Goal: Use online tool/utility: Utilize a website feature to perform a specific function

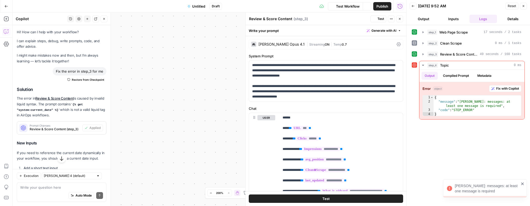
scroll to position [815, 0]
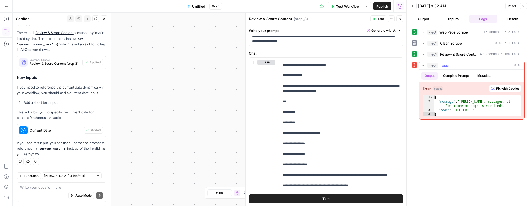
click at [506, 90] on span "Fix with Copilot" at bounding box center [507, 88] width 23 height 5
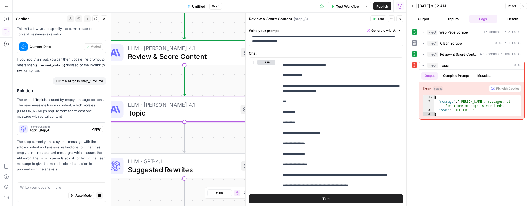
scroll to position [164, 0]
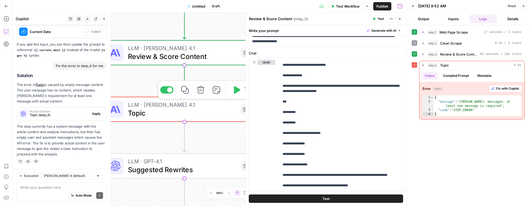
click at [165, 115] on span "Topic" at bounding box center [182, 113] width 109 height 10
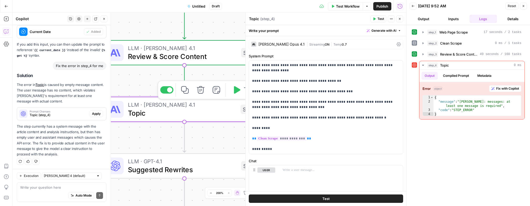
scroll to position [9, 0]
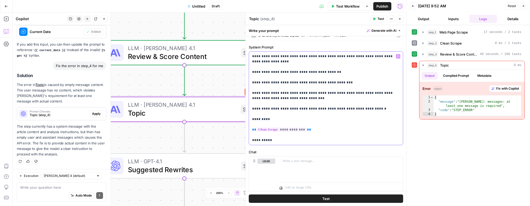
click at [295, 100] on p "**********" at bounding box center [326, 98] width 148 height 89
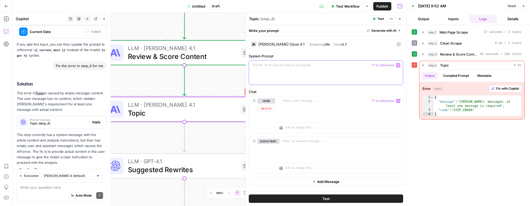
scroll to position [172, 0]
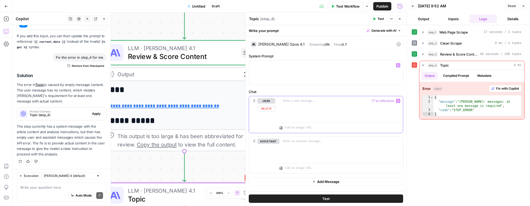
click at [333, 104] on div at bounding box center [340, 108] width 123 height 24
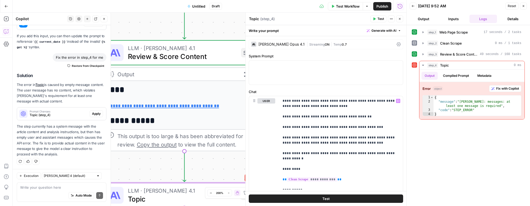
click at [346, 7] on span "Test Workflow" at bounding box center [348, 6] width 24 height 5
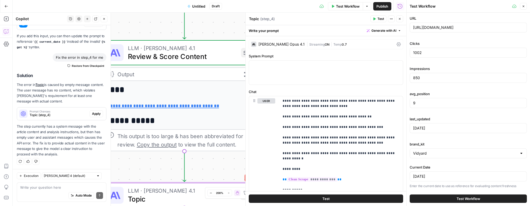
click at [461, 197] on span "Test Workflow" at bounding box center [469, 198] width 24 height 5
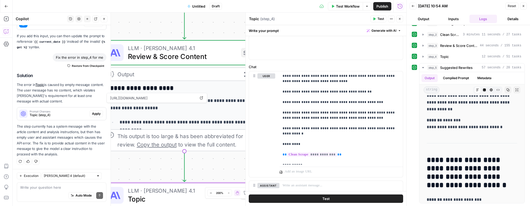
scroll to position [92, 0]
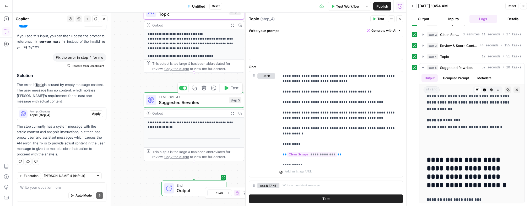
click at [180, 105] on span "Suggested Rewrites" at bounding box center [193, 102] width 68 height 7
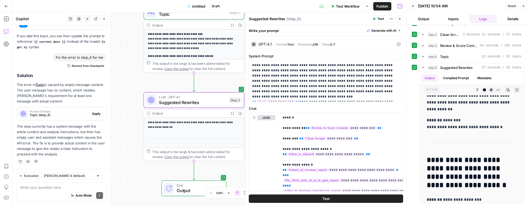
click at [267, 44] on div "GPT-4.1" at bounding box center [264, 44] width 13 height 4
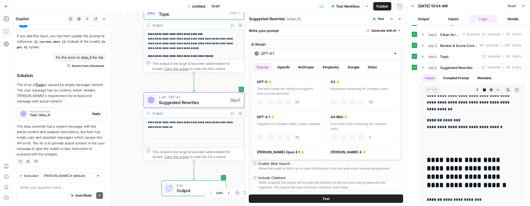
click at [282, 55] on input "GPT-4.1" at bounding box center [326, 53] width 130 height 5
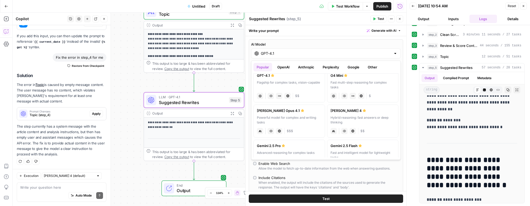
scroll to position [46, 0]
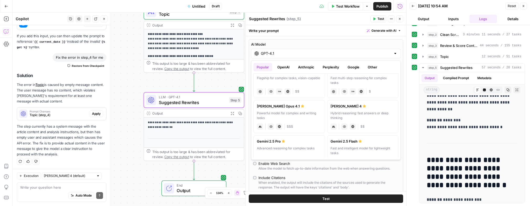
click at [293, 116] on div "Powerful model for complex and writing tasks" at bounding box center [289, 115] width 65 height 9
type input "[PERSON_NAME] Opus 4.1"
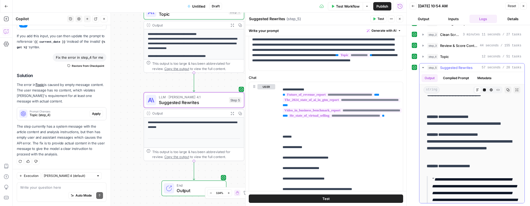
scroll to position [1255, 0]
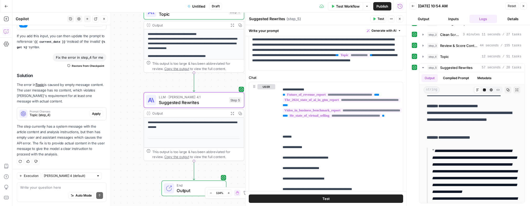
click at [375, 199] on button "Test" at bounding box center [326, 198] width 154 height 8
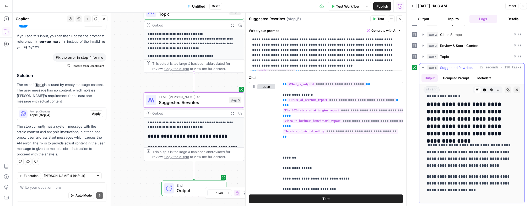
scroll to position [0, 0]
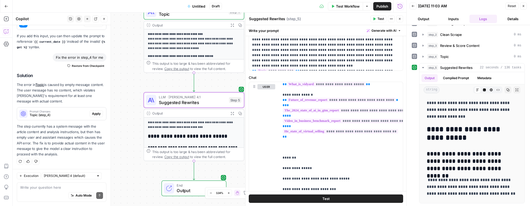
click at [510, 19] on button "Details" at bounding box center [513, 19] width 28 height 8
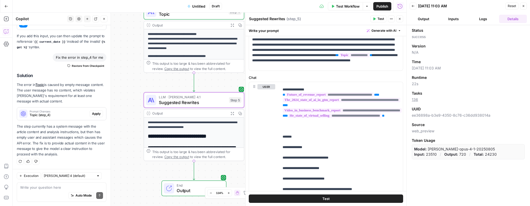
drag, startPoint x: 484, startPoint y: 155, endPoint x: 497, endPoint y: 154, distance: 13.1
click at [497, 154] on div "Model: [PERSON_NAME]-opus-4-1-20250805 Input: 23510 / Output: 720 / Total: 24230" at bounding box center [468, 151] width 113 height 15
click at [179, 185] on span "End" at bounding box center [199, 185] width 44 height 5
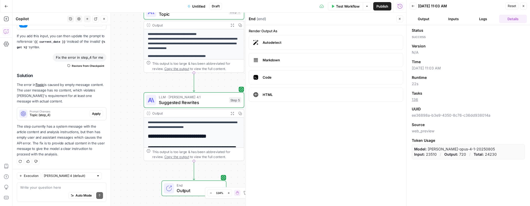
click at [287, 60] on span "Markdown" at bounding box center [331, 59] width 136 height 5
click at [294, 45] on span "Autodetect" at bounding box center [331, 42] width 136 height 5
click at [294, 57] on label "Markdown" at bounding box center [326, 60] width 154 height 14
click at [294, 58] on span "Markdown" at bounding box center [331, 59] width 136 height 5
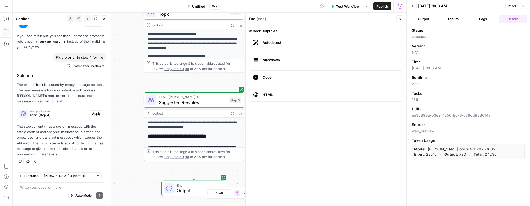
click at [398, 20] on button "Close" at bounding box center [399, 18] width 7 height 7
click at [522, 9] on button "Close" at bounding box center [523, 6] width 7 height 7
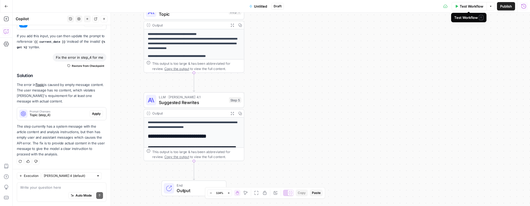
click at [490, 8] on button "Options" at bounding box center [491, 6] width 8 height 8
click at [293, 150] on div "**********" at bounding box center [271, 109] width 517 height 193
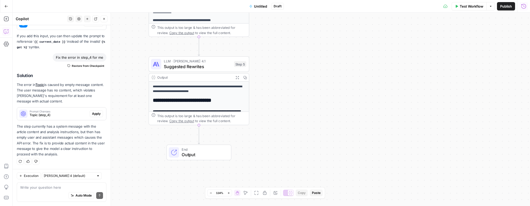
drag, startPoint x: 293, startPoint y: 149, endPoint x: 299, endPoint y: 115, distance: 34.5
click at [299, 115] on div "**********" at bounding box center [271, 109] width 517 height 193
click at [185, 153] on span "Output" at bounding box center [204, 154] width 44 height 7
click at [524, 11] on div "Test Workflow Options Publish Run History" at bounding box center [407, 6] width 246 height 12
click at [522, 7] on icon "button" at bounding box center [523, 6] width 5 height 5
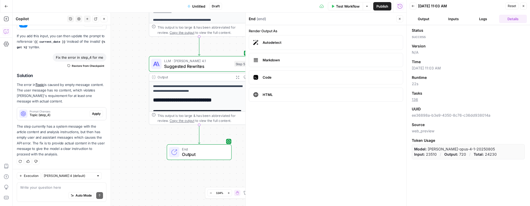
click at [484, 21] on button "Logs" at bounding box center [483, 19] width 28 height 8
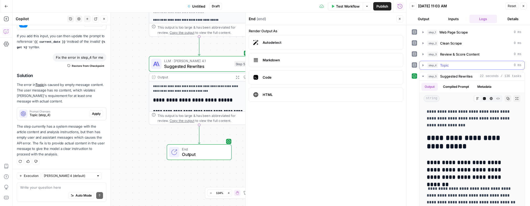
click at [420, 66] on button "step_4 Topic 0 ms" at bounding box center [471, 65] width 105 height 8
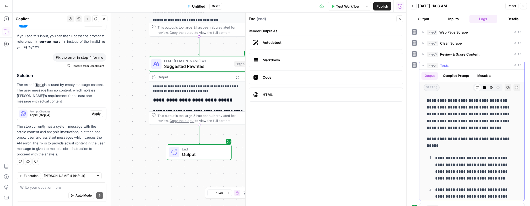
click at [422, 65] on icon "button" at bounding box center [423, 65] width 2 height 1
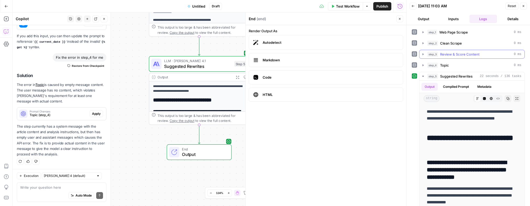
click at [423, 55] on icon "button" at bounding box center [423, 54] width 4 height 4
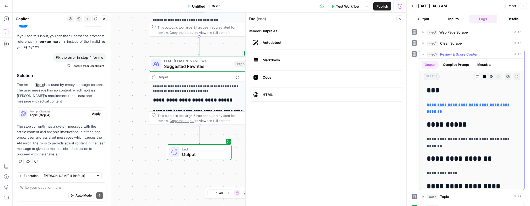
click at [423, 55] on icon "button" at bounding box center [423, 54] width 4 height 4
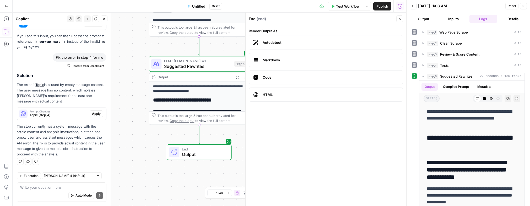
click at [452, 17] on button "Inputs" at bounding box center [454, 19] width 28 height 8
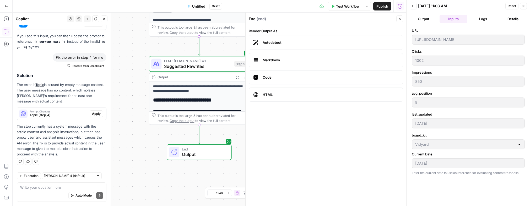
click at [424, 21] on button "Output" at bounding box center [424, 19] width 28 height 8
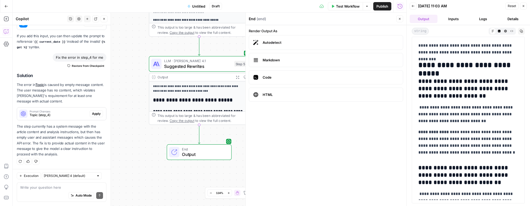
click at [512, 21] on button "Details" at bounding box center [513, 19] width 28 height 8
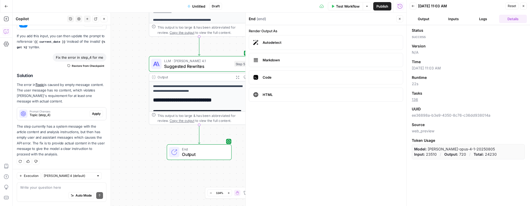
click at [415, 99] on link "136" at bounding box center [415, 99] width 6 height 4
